Goal: Find specific page/section: Find specific page/section

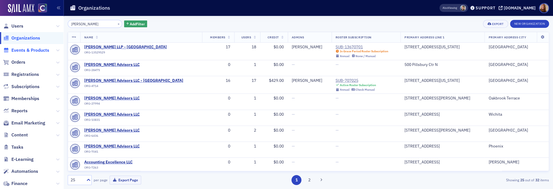
click at [23, 49] on span "Events & Products" at bounding box center [30, 50] width 38 height 6
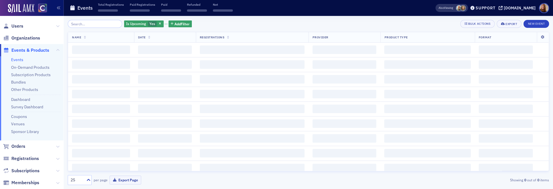
click at [79, 25] on input "search" at bounding box center [95, 24] width 54 height 8
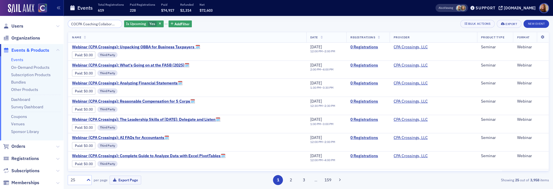
scroll to position [0, 9]
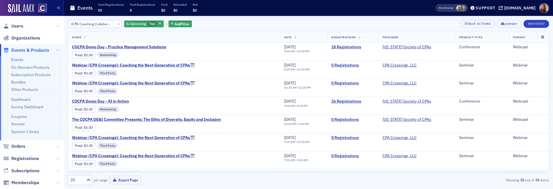
type input "COCPA Coaching Collaborative"
